Goal: Check status

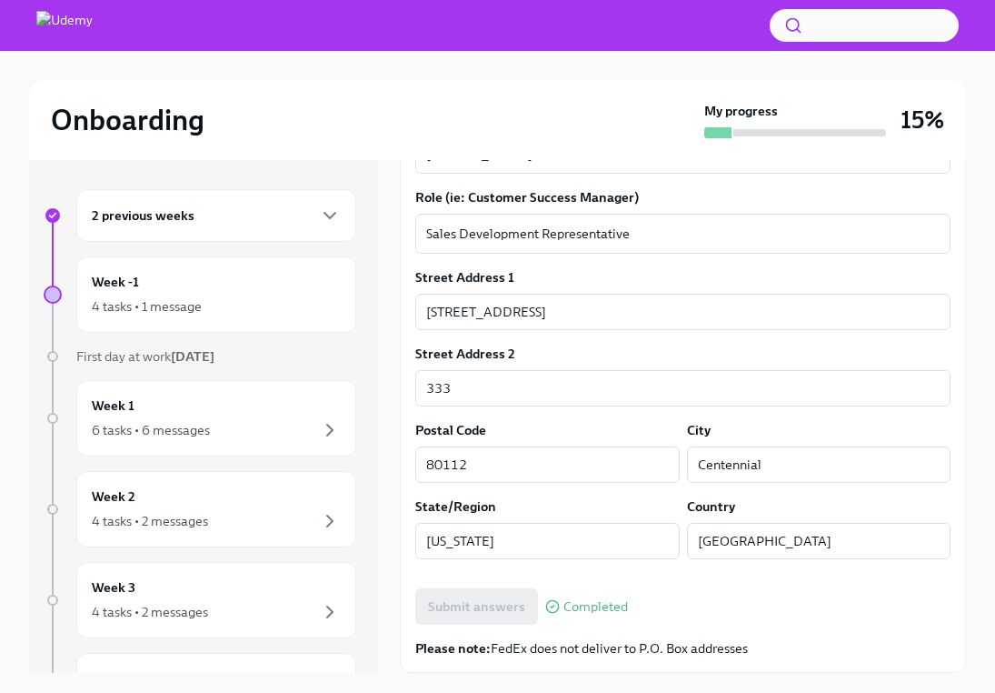
scroll to position [627, 0]
click at [324, 221] on icon "button" at bounding box center [330, 215] width 22 height 22
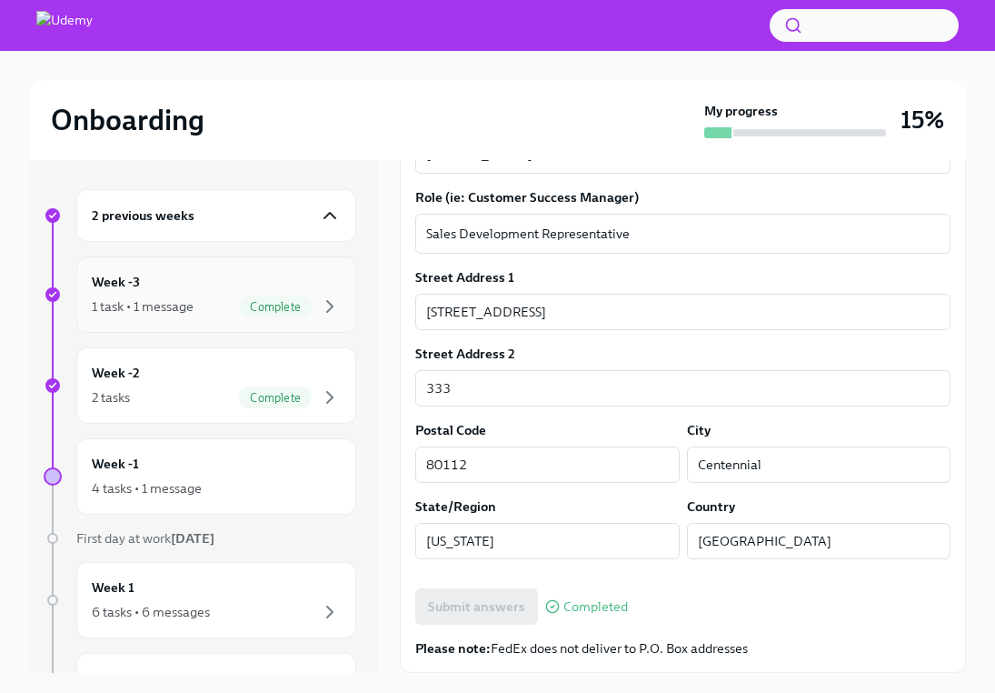
click at [171, 296] on div "1 task • 1 message Complete" at bounding box center [216, 306] width 249 height 22
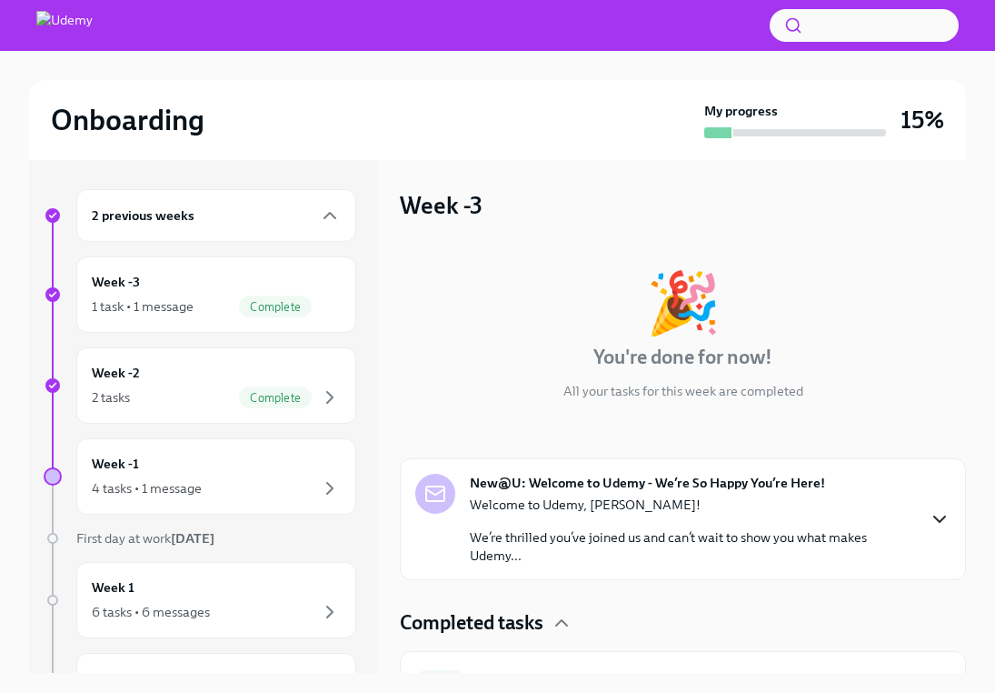
click at [944, 517] on icon "button" at bounding box center [939, 518] width 11 height 5
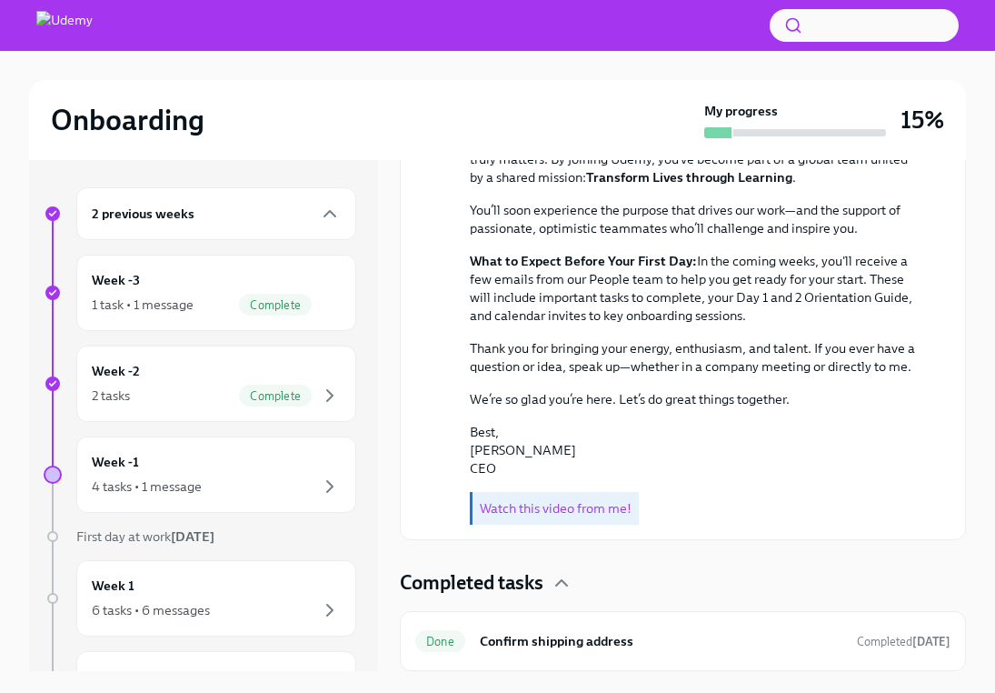
scroll to position [2, 0]
click at [237, 229] on div "2 previous weeks" at bounding box center [216, 213] width 280 height 53
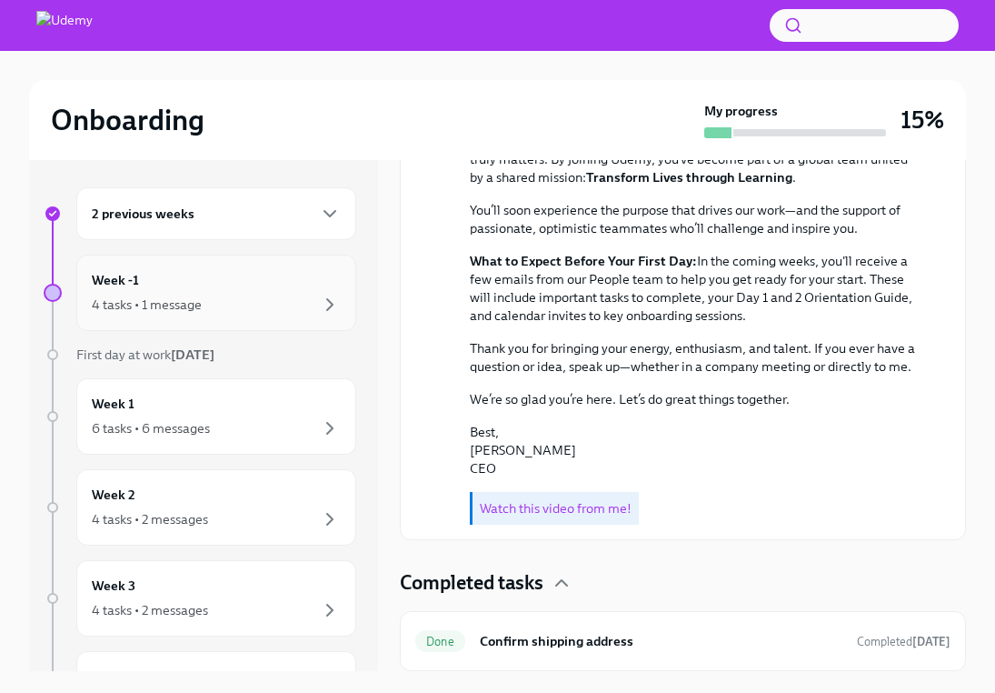
click at [209, 302] on div "4 tasks • 1 message" at bounding box center [216, 305] width 249 height 22
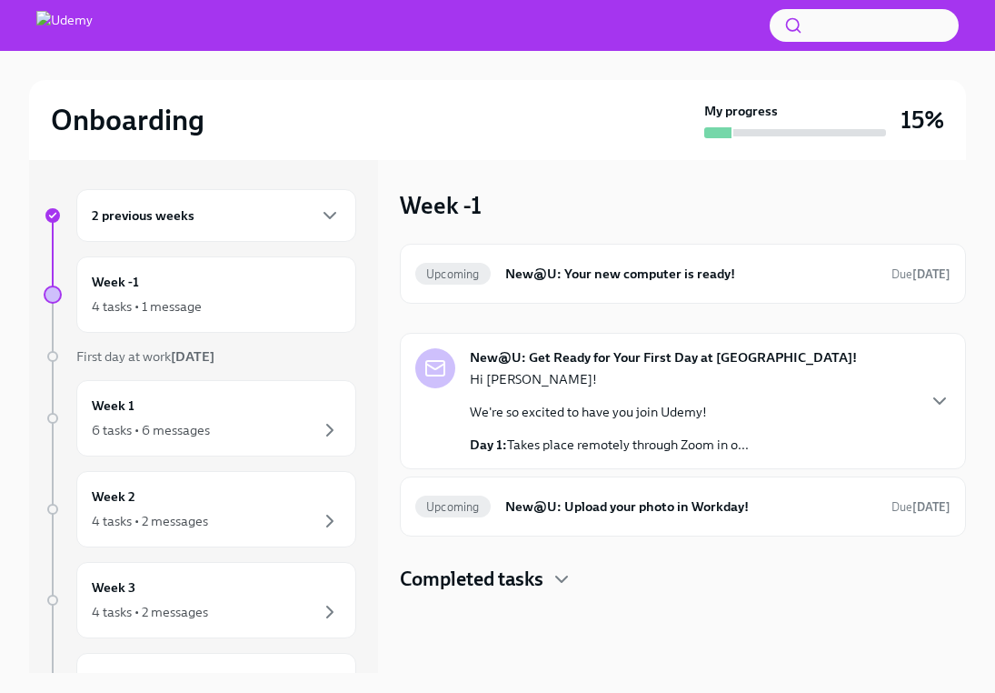
click at [314, 214] on div "2 previous weeks" at bounding box center [216, 215] width 249 height 22
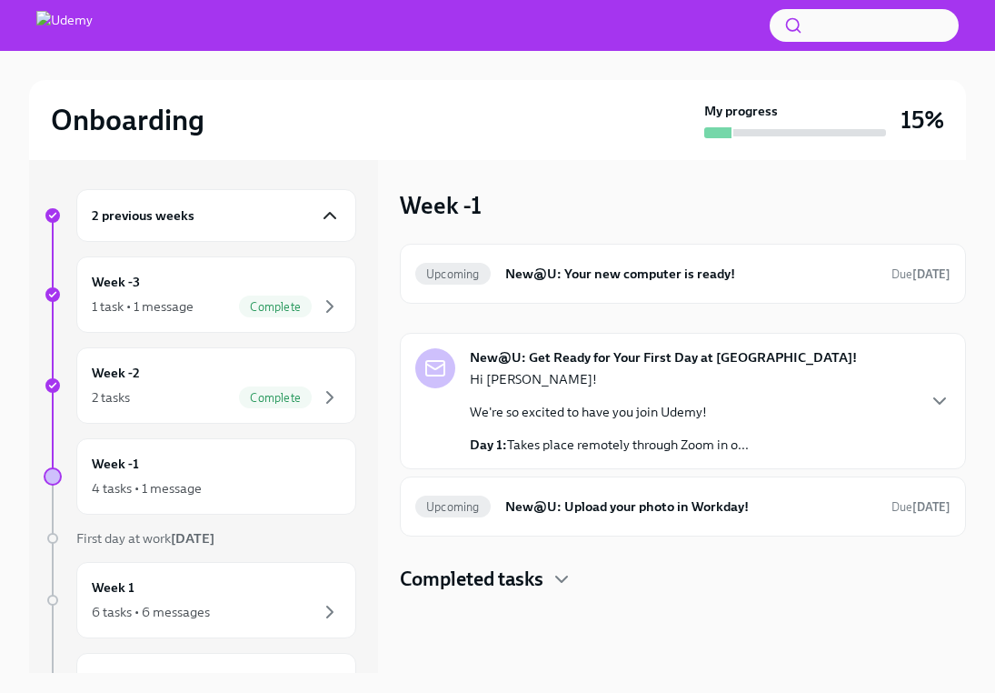
click at [336, 206] on icon "button" at bounding box center [330, 215] width 22 height 22
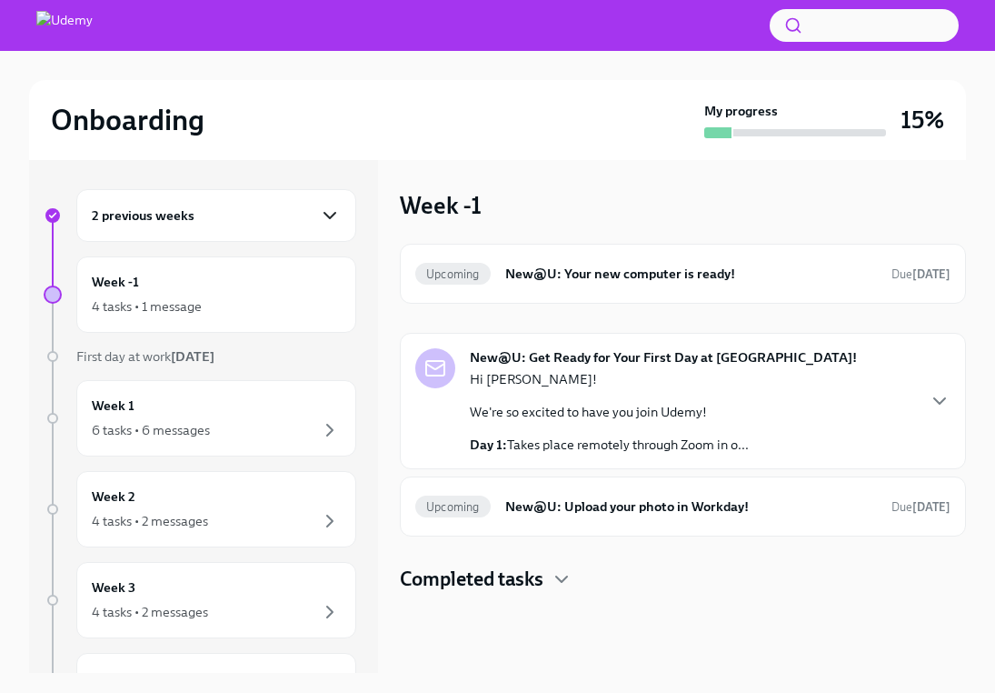
click at [334, 220] on icon "button" at bounding box center [330, 215] width 22 height 22
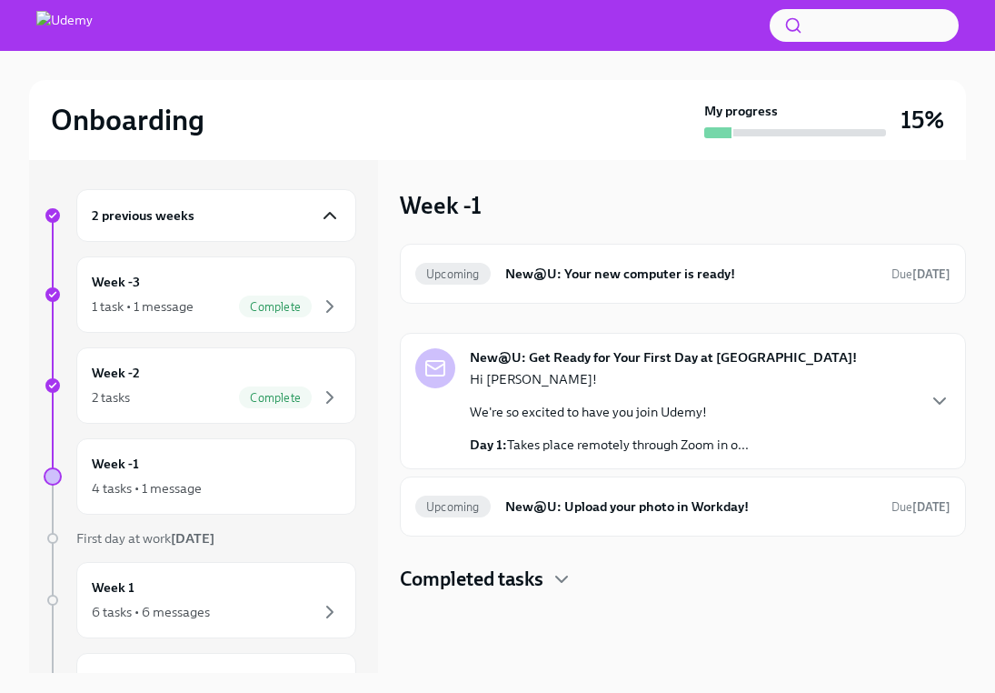
click at [338, 213] on icon "button" at bounding box center [330, 215] width 22 height 22
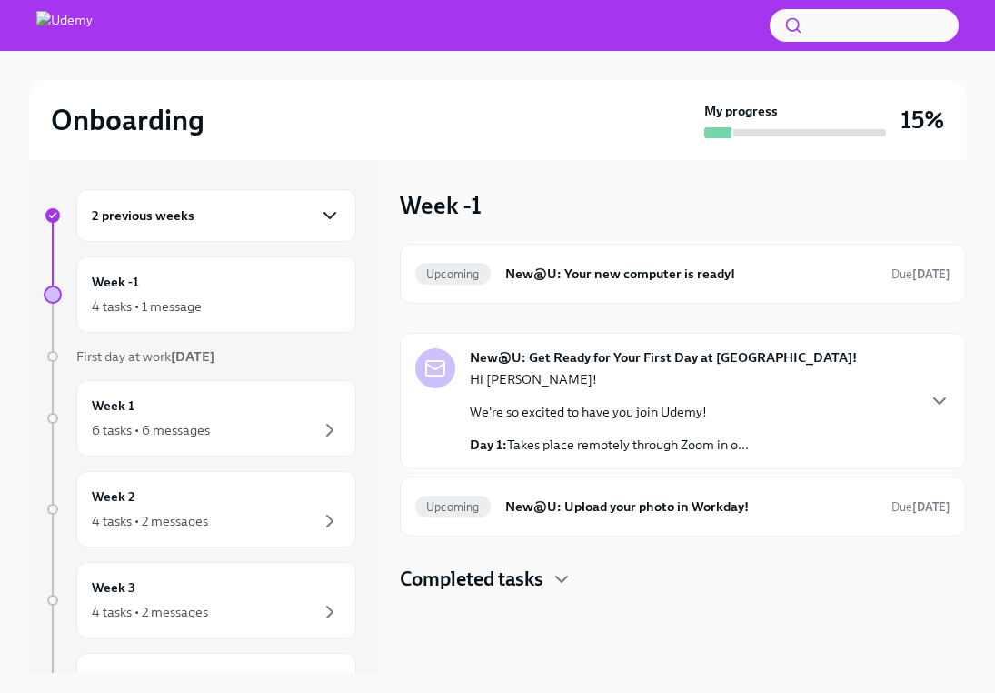
click at [334, 218] on icon "button" at bounding box center [330, 215] width 22 height 22
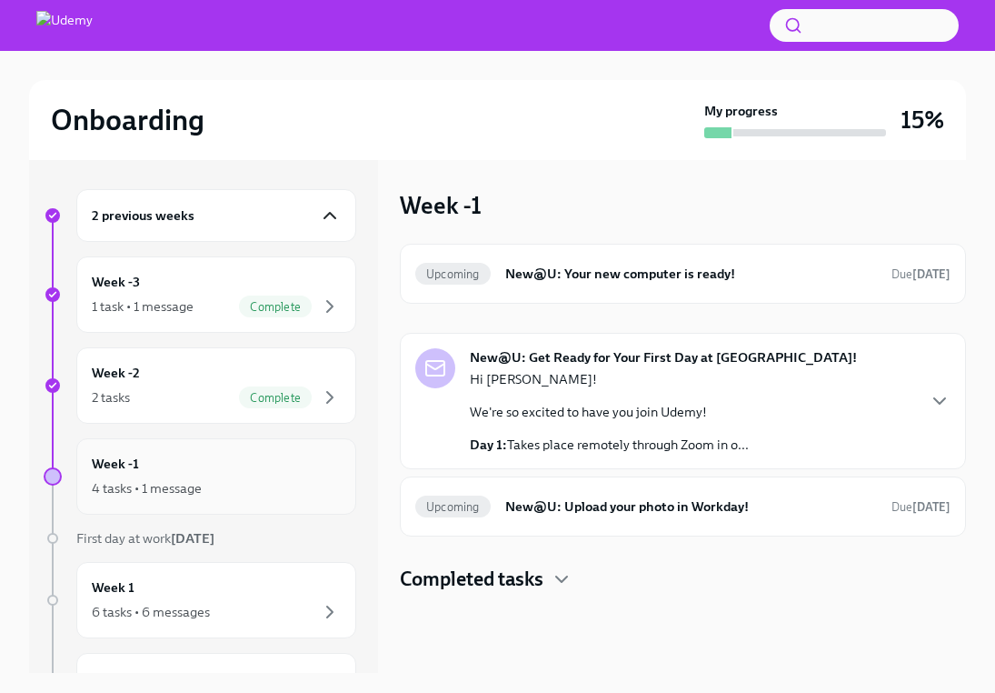
click at [312, 481] on div "4 tasks • 1 message" at bounding box center [216, 488] width 249 height 22
click at [154, 473] on div "Week -1 4 tasks • 1 message" at bounding box center [216, 476] width 249 height 45
click at [212, 394] on div "2 tasks Complete" at bounding box center [216, 397] width 249 height 22
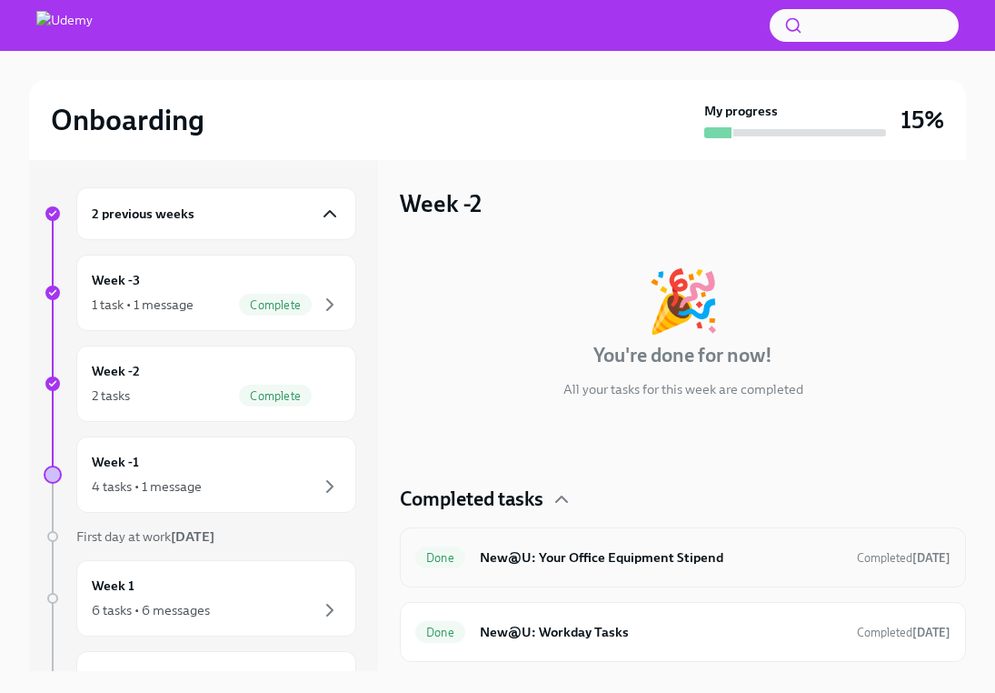
scroll to position [2, 0]
click at [597, 562] on h6 "New@U: Your Office Equipment Stipend" at bounding box center [661, 557] width 363 height 20
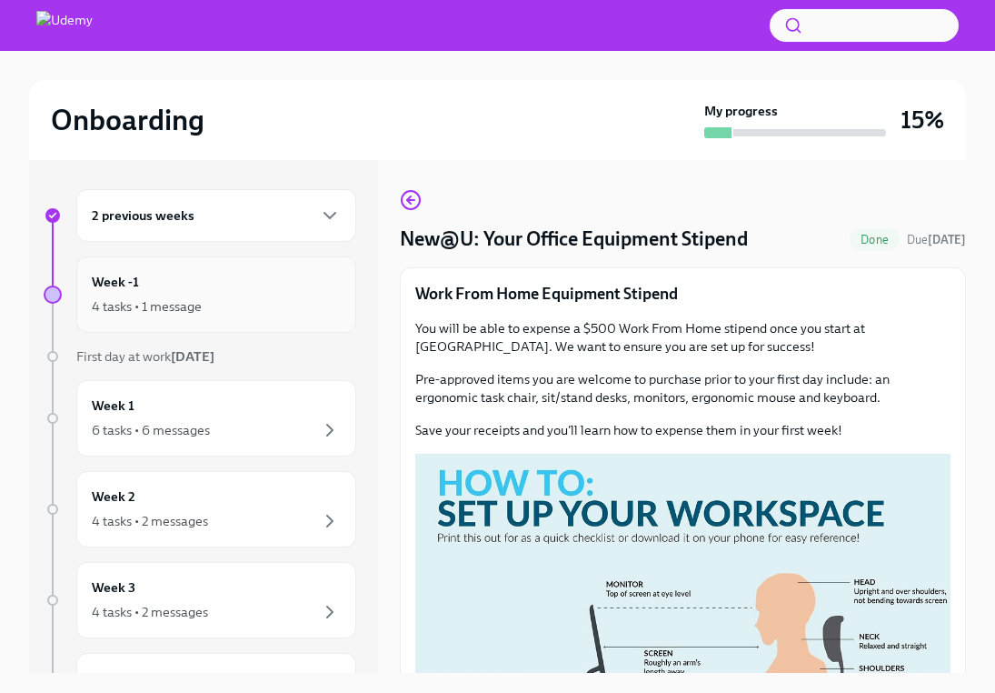
click at [267, 288] on div "Week -1 4 tasks • 1 message" at bounding box center [216, 294] width 249 height 45
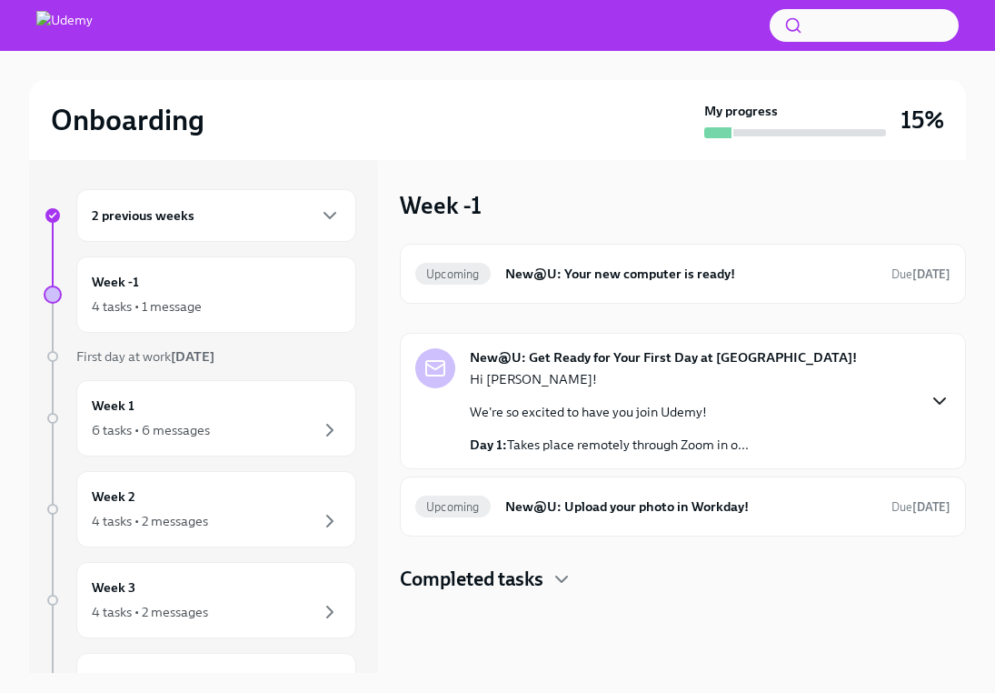
click at [941, 401] on icon "button" at bounding box center [940, 401] width 22 height 22
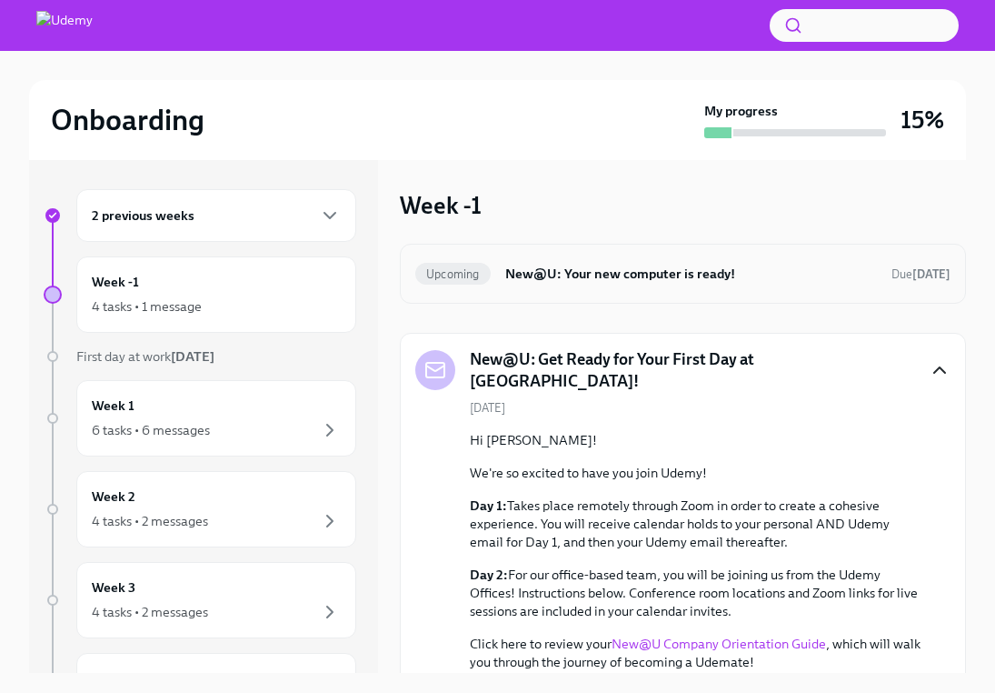
click at [813, 274] on h6 "New@U: Your new computer is ready!" at bounding box center [691, 274] width 372 height 20
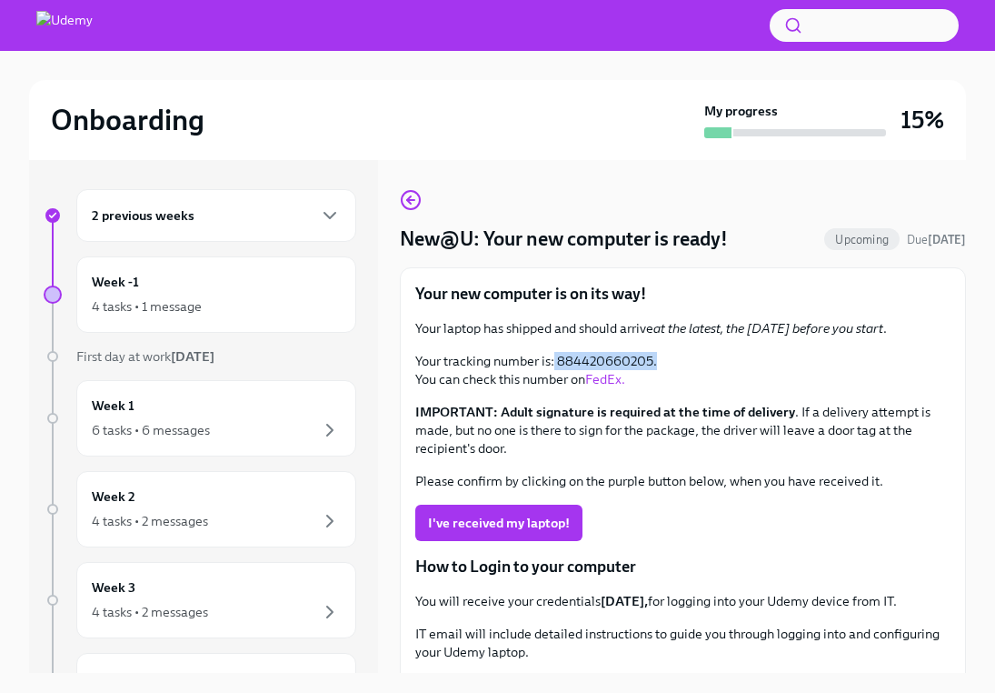
drag, startPoint x: 656, startPoint y: 356, endPoint x: 554, endPoint y: 356, distance: 101.8
click at [554, 356] on p "Your tracking number is: 884420660205. You can check this number on FedEx." at bounding box center [682, 370] width 535 height 36
copy p "884420660205."
click at [602, 384] on link "FedEx." at bounding box center [605, 379] width 40 height 16
click at [745, 364] on p "Your tracking number is: 884420660205. You can check this number on FedEx." at bounding box center [682, 370] width 535 height 36
